Goal: Information Seeking & Learning: Learn about a topic

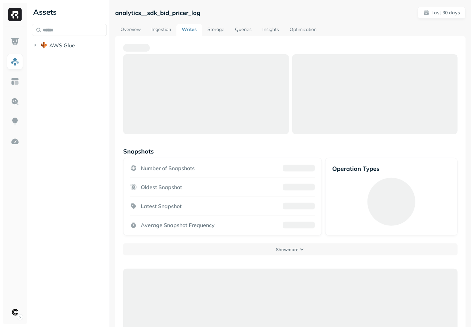
click at [130, 31] on link "Overview" at bounding box center [130, 30] width 31 height 12
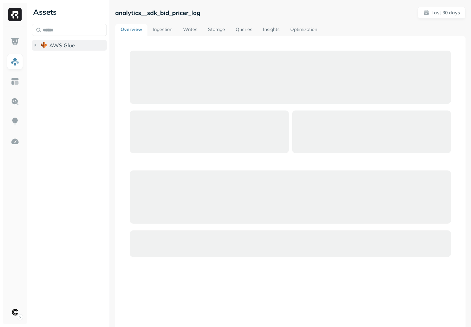
click at [71, 49] on button "AWS Glue" at bounding box center [69, 45] width 75 height 11
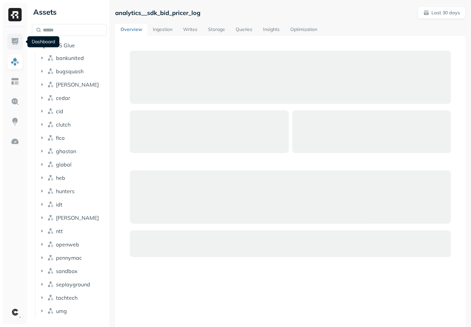
click at [12, 38] on img at bounding box center [15, 41] width 9 height 9
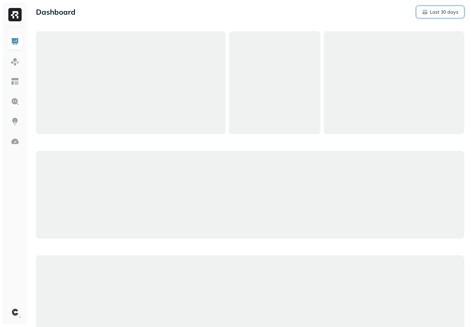
click at [435, 10] on p "Last 30 days" at bounding box center [444, 12] width 29 height 6
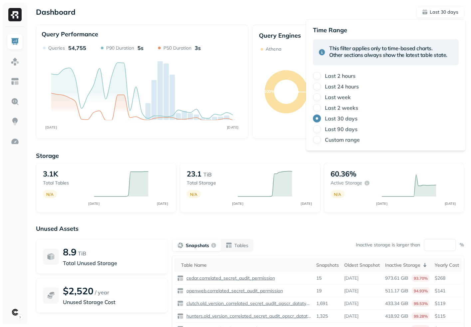
click at [280, 14] on div "Dashboard Last 30 days" at bounding box center [250, 12] width 428 height 12
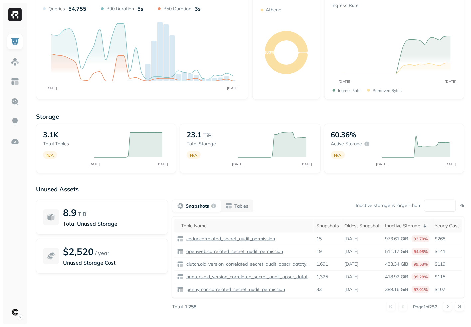
scroll to position [43, 0]
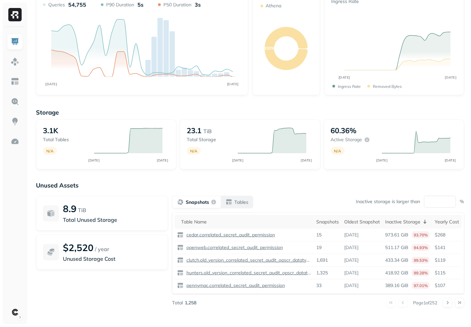
click at [229, 199] on div "Tables" at bounding box center [237, 202] width 23 height 7
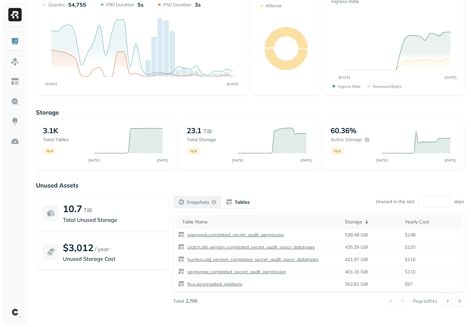
click at [202, 200] on p "Snapshots" at bounding box center [198, 202] width 23 height 6
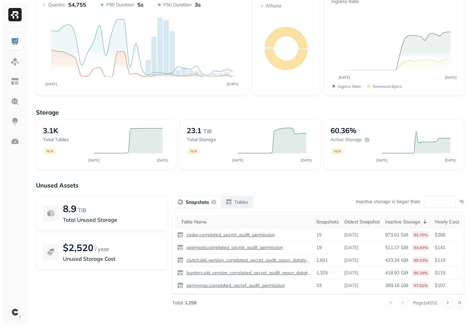
click at [237, 206] on button "Tables" at bounding box center [237, 202] width 32 height 12
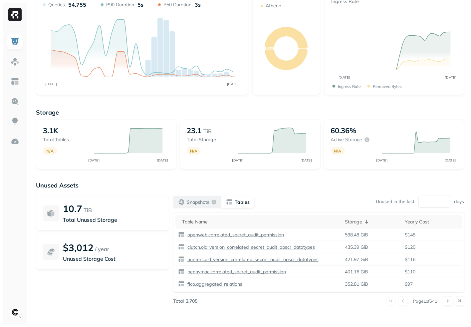
click at [196, 201] on p "Snapshots" at bounding box center [198, 202] width 23 height 6
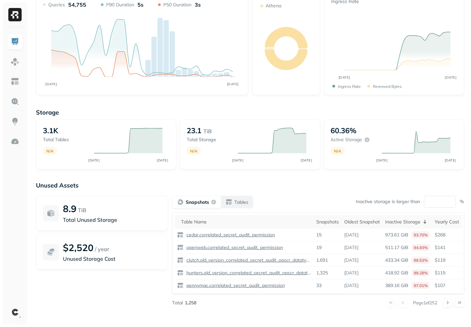
click at [234, 203] on p "Tables" at bounding box center [241, 202] width 14 height 6
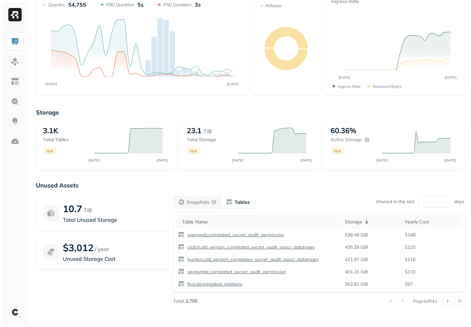
scroll to position [0, 0]
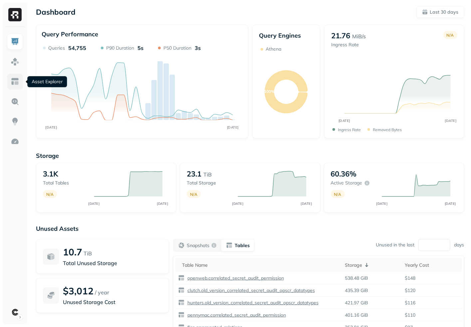
click at [17, 86] on link at bounding box center [15, 82] width 16 height 16
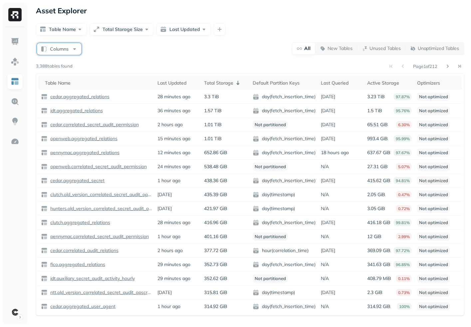
click at [59, 49] on button "Columns" at bounding box center [59, 49] width 45 height 12
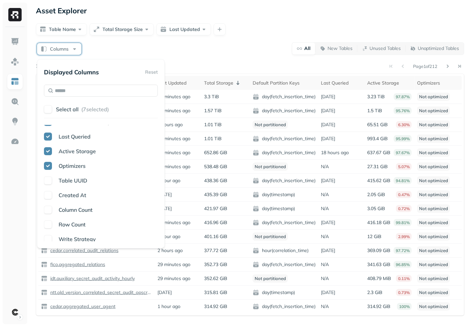
scroll to position [171, 0]
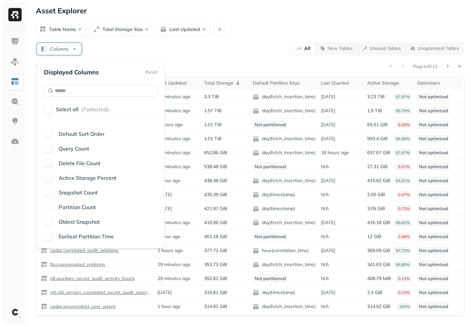
click at [81, 236] on span "Earliest Partition Time" at bounding box center [86, 236] width 55 height 7
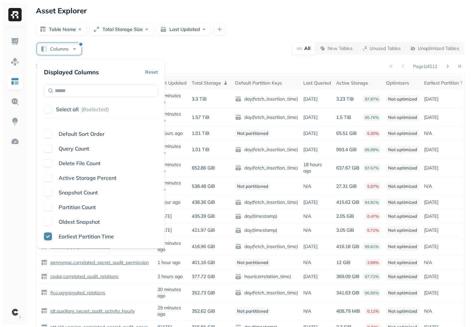
click at [89, 238] on span "Earliest Partition Time" at bounding box center [86, 236] width 55 height 7
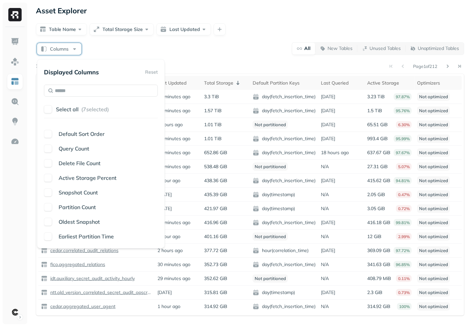
click at [90, 218] on span "Oldest Snapshot" at bounding box center [79, 221] width 41 height 7
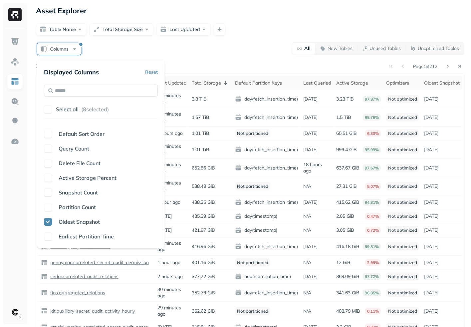
click at [90, 218] on span "Oldest Snapshot" at bounding box center [79, 221] width 41 height 7
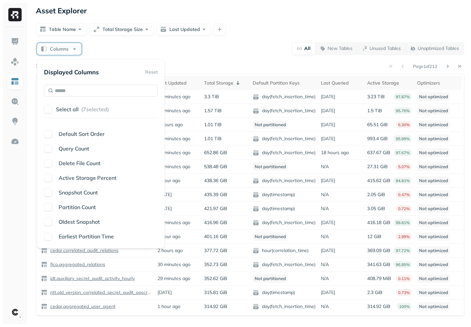
click at [89, 205] on span "Partition Count" at bounding box center [77, 207] width 37 height 7
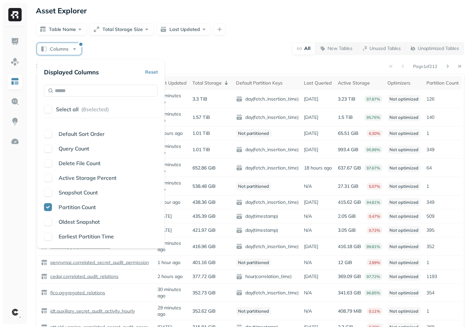
click at [89, 206] on span "Partition Count" at bounding box center [77, 207] width 37 height 7
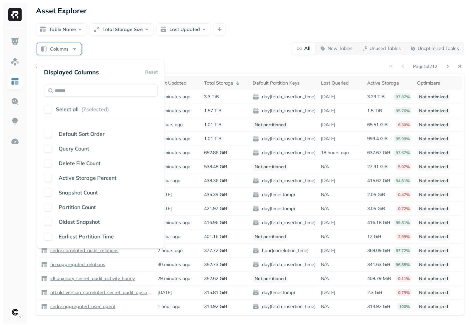
click at [89, 206] on span "Partition Count" at bounding box center [77, 207] width 37 height 7
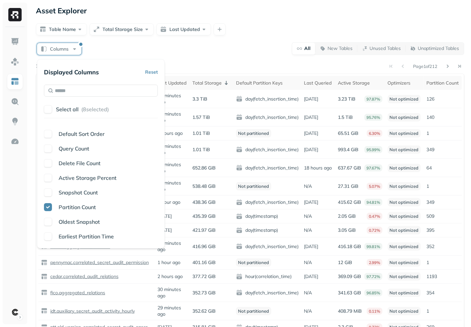
click at [89, 206] on span "Partition Count" at bounding box center [77, 207] width 37 height 7
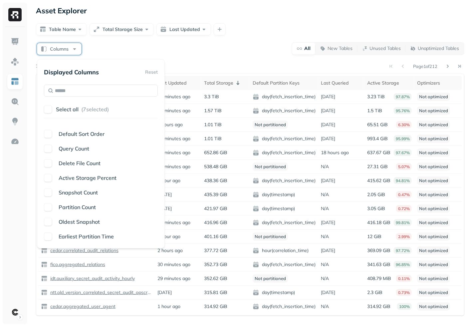
click at [90, 200] on div "Table Name Last Updated Total Storage Default Partition Keys Last Queried Activ…" at bounding box center [101, 183] width 114 height 117
click at [90, 194] on span "Snapshot Count" at bounding box center [78, 192] width 39 height 7
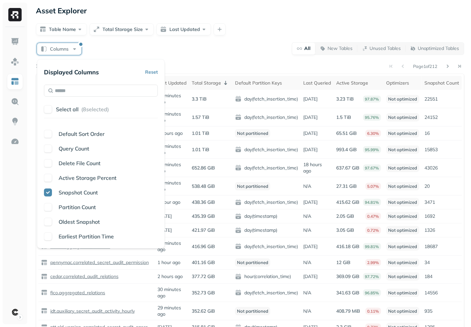
click at [90, 194] on span "Snapshot Count" at bounding box center [78, 192] width 39 height 7
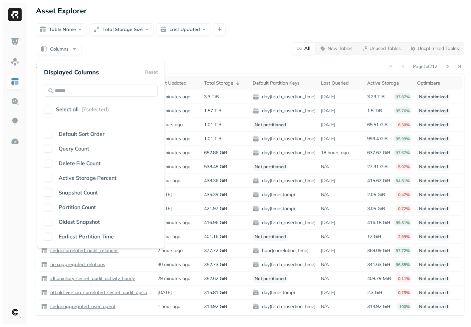
click at [169, 60] on div "Columns All New Tables Unused Tables Unoptimized Tables Page 1 of 212 3,388 tab…" at bounding box center [250, 179] width 428 height 274
